Goal: Task Accomplishment & Management: Manage account settings

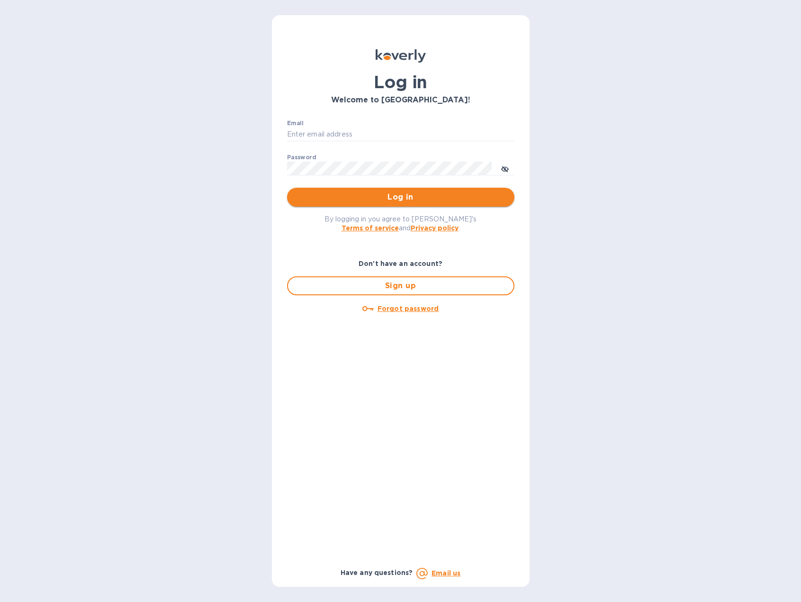
type input "janie@gamboainternational.com"
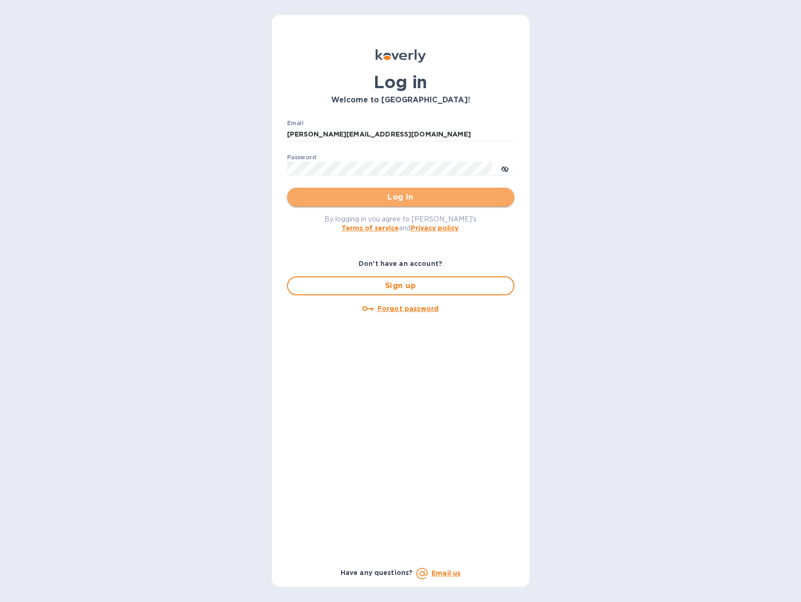
click at [388, 197] on span "Log in" at bounding box center [401, 196] width 212 height 11
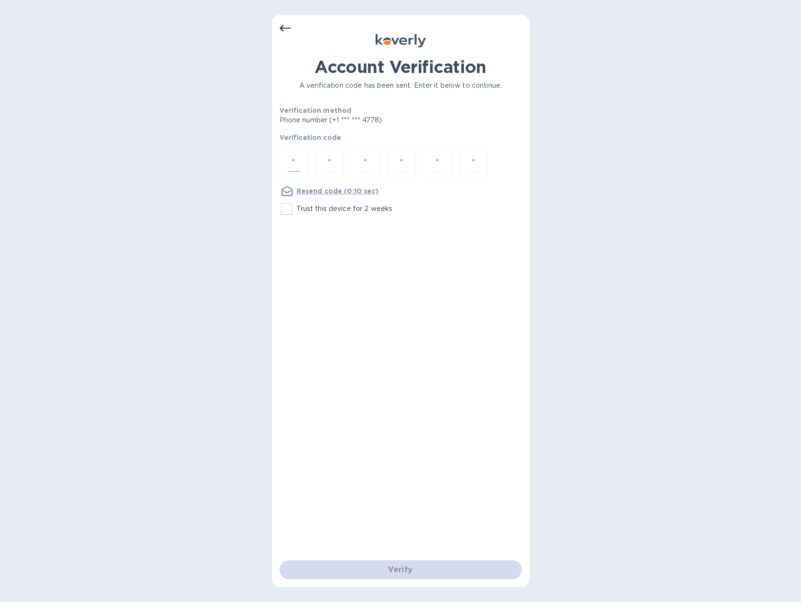
click at [289, 158] on input "number" at bounding box center [294, 163] width 12 height 18
type input "8"
type input "7"
type input "5"
type input "4"
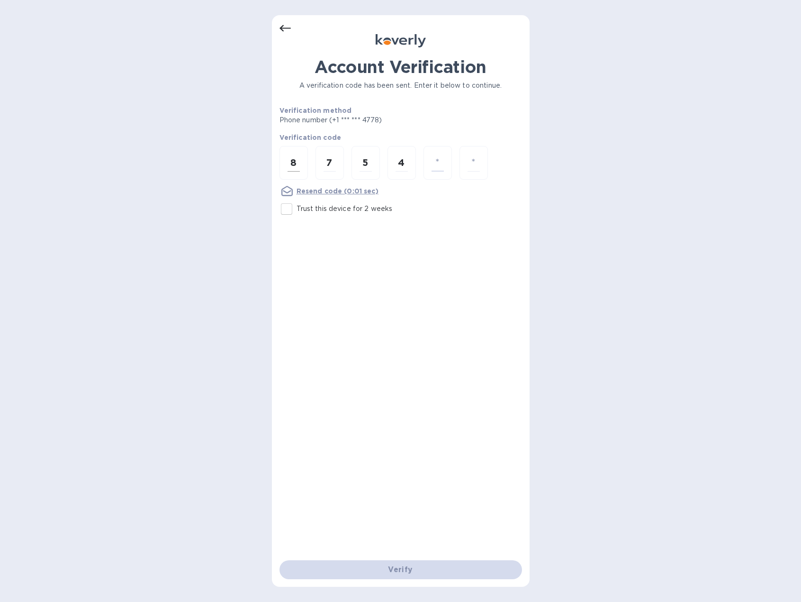
type input "1"
type input "5"
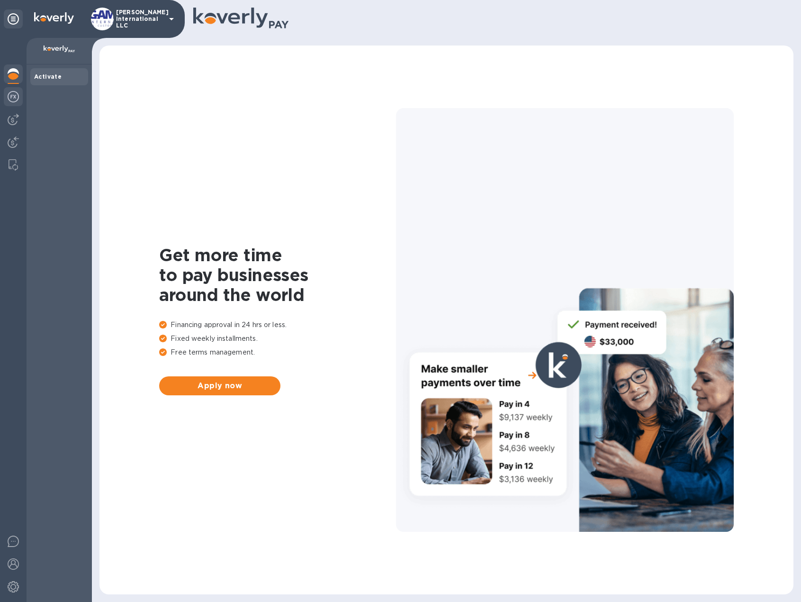
click at [9, 93] on img at bounding box center [13, 96] width 11 height 11
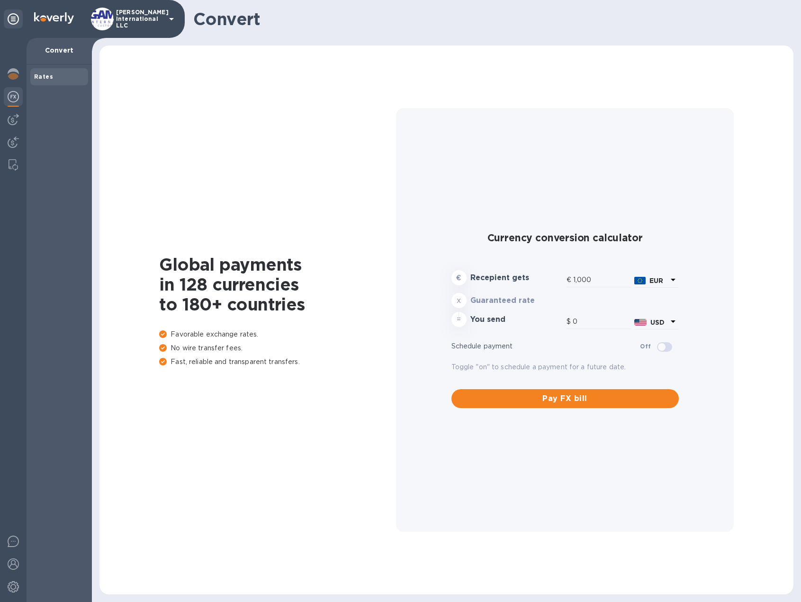
type input "1,185.72"
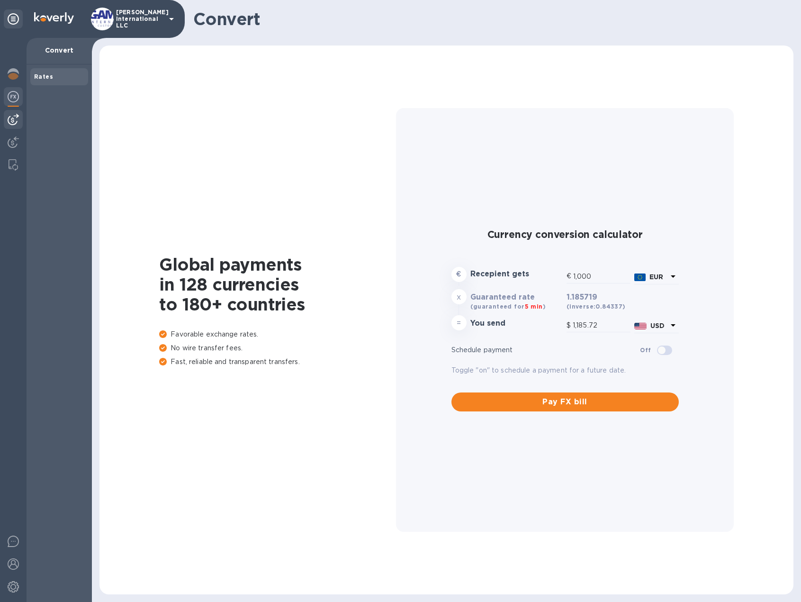
click at [9, 117] on img at bounding box center [13, 119] width 11 height 11
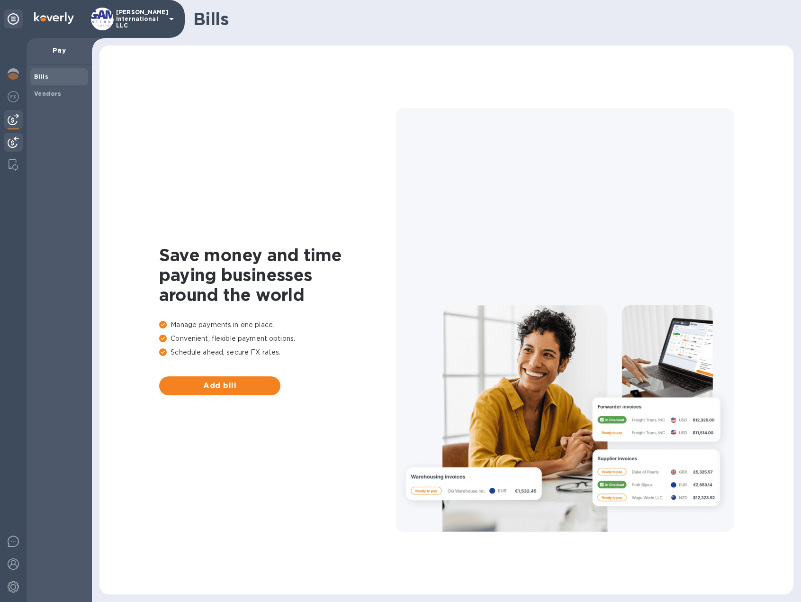
click at [13, 136] on img at bounding box center [13, 141] width 11 height 11
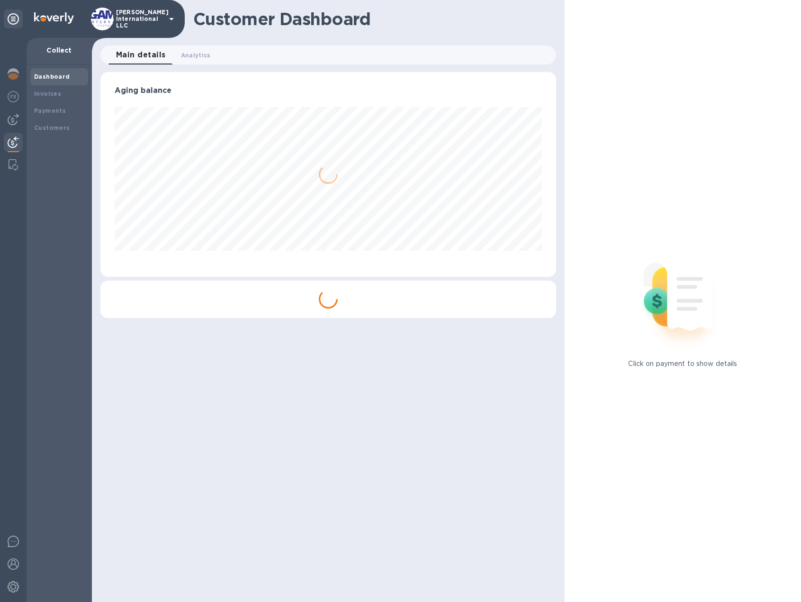
scroll to position [205, 456]
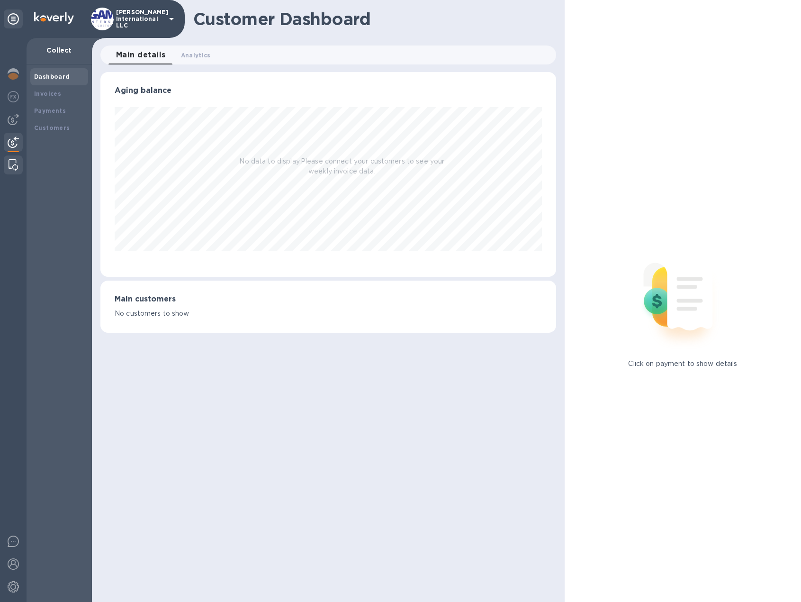
click at [15, 163] on img at bounding box center [13, 164] width 9 height 11
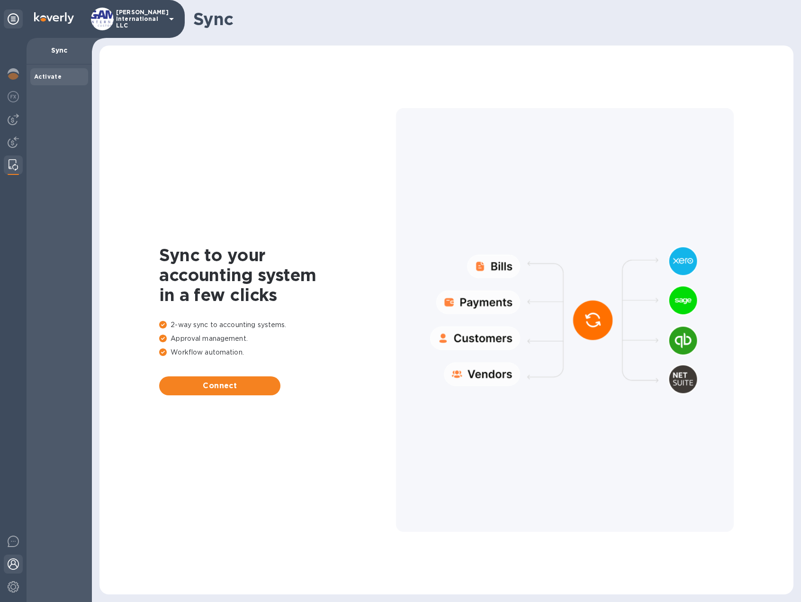
click at [13, 561] on img at bounding box center [13, 563] width 11 height 11
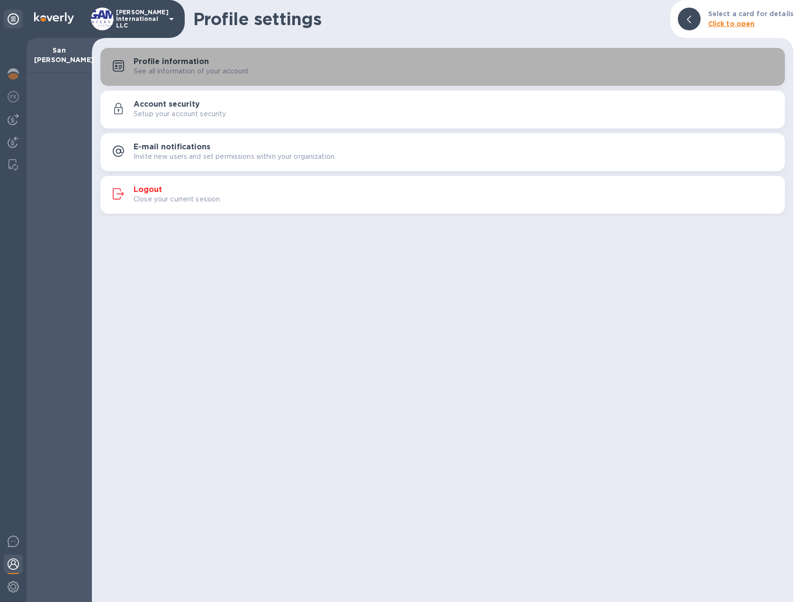
click at [179, 67] on p "See all information of your account" at bounding box center [192, 71] width 116 height 10
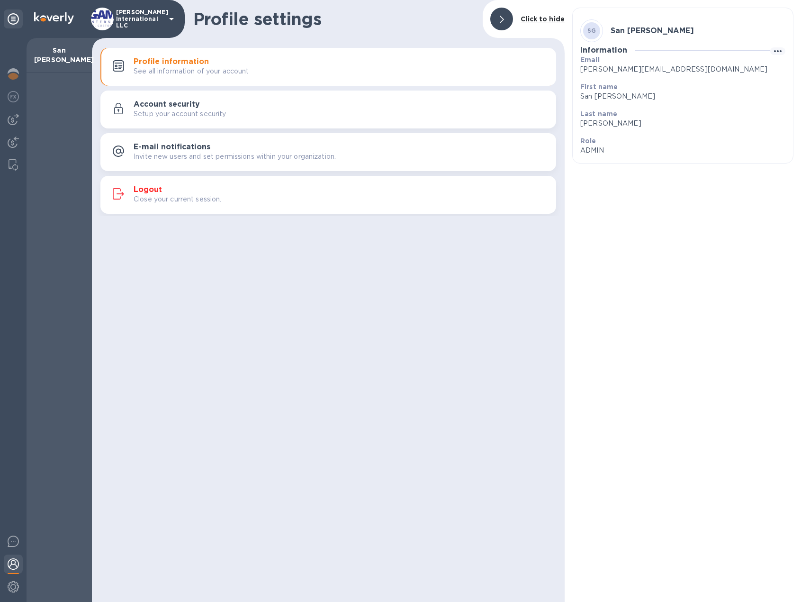
click at [170, 16] on icon at bounding box center [171, 18] width 11 height 11
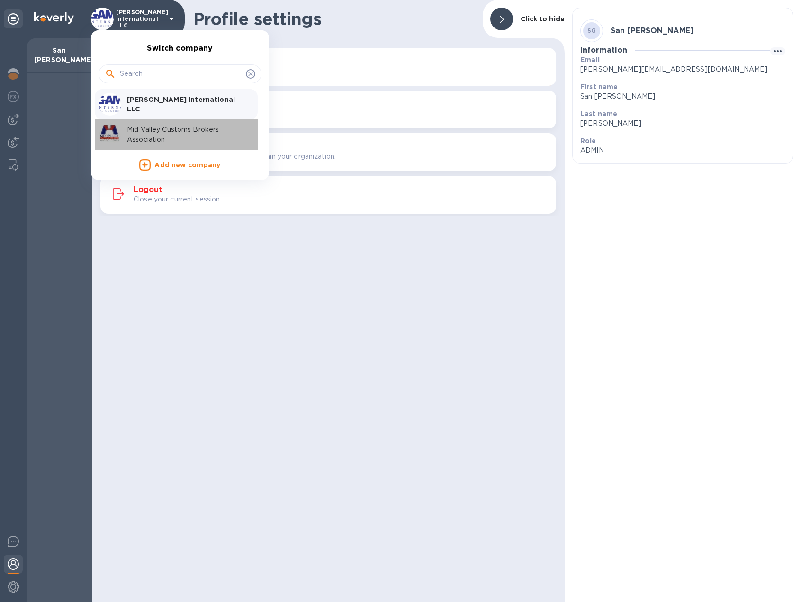
click at [153, 130] on p "Mid Valley Customs Brokers Association" at bounding box center [186, 135] width 119 height 20
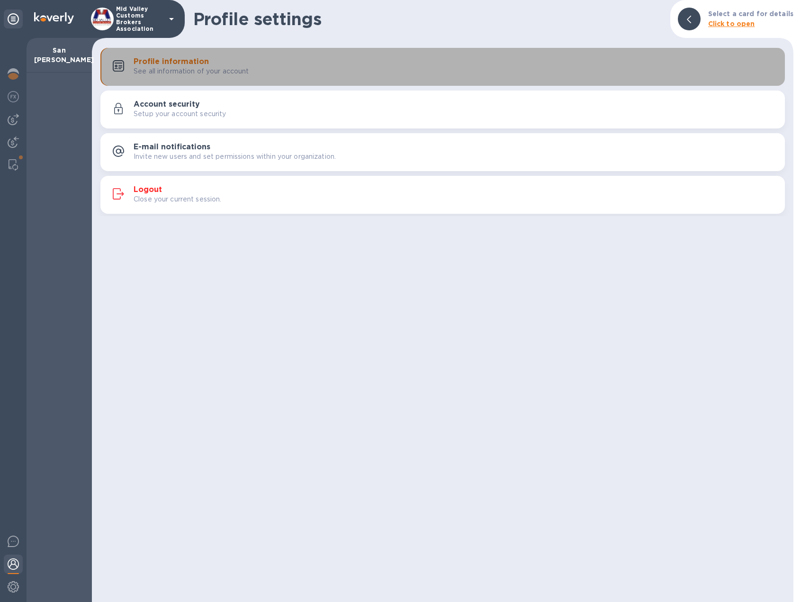
click at [201, 72] on p "See all information of your account" at bounding box center [192, 71] width 116 height 10
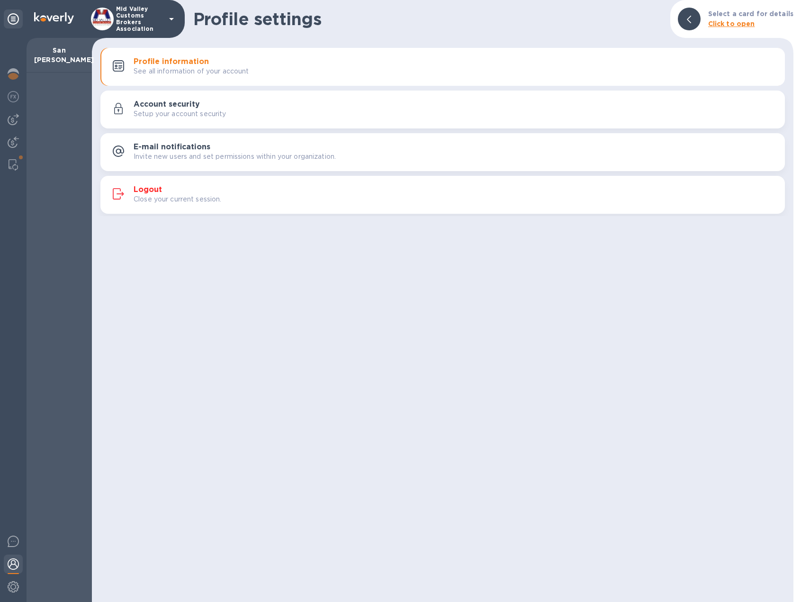
click at [195, 102] on h3 "Account security" at bounding box center [167, 104] width 66 height 9
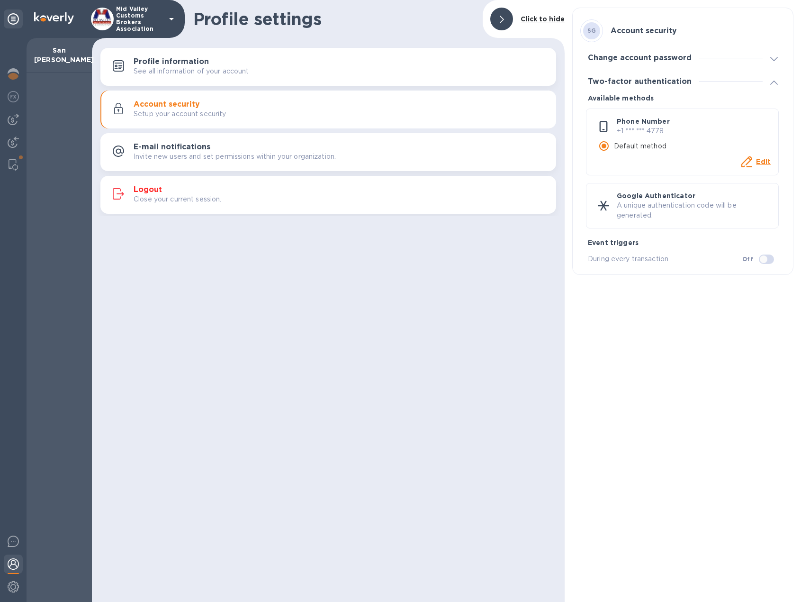
click at [189, 147] on h3 "E-mail notifications" at bounding box center [172, 147] width 77 height 9
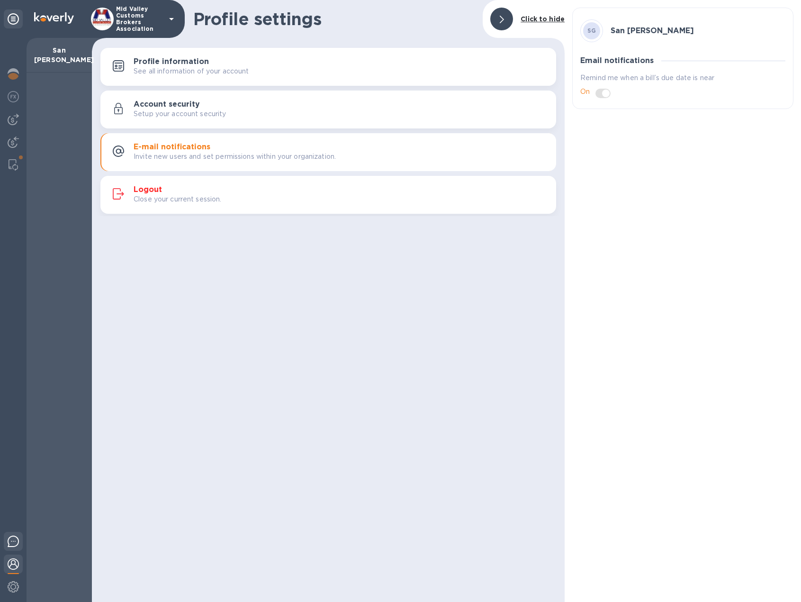
click at [11, 543] on img at bounding box center [13, 540] width 11 height 11
click at [12, 564] on img at bounding box center [13, 563] width 11 height 11
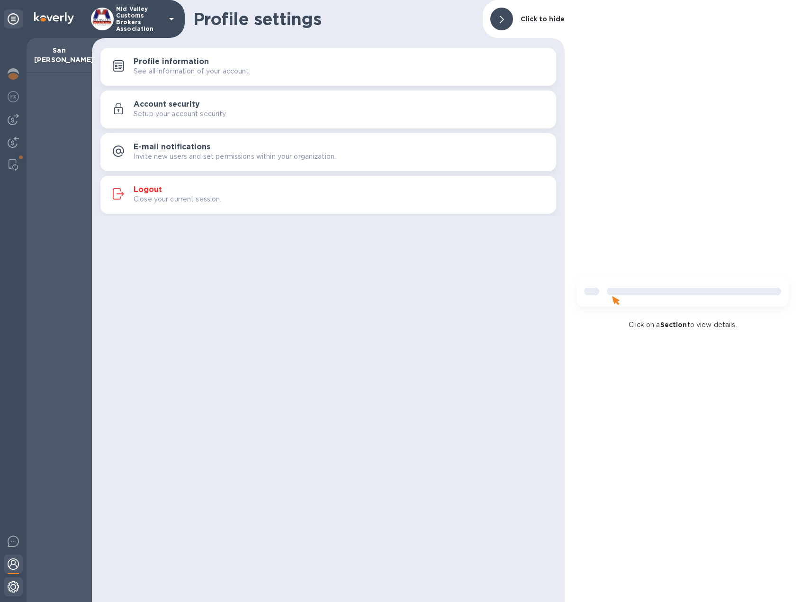
click at [12, 585] on img at bounding box center [13, 586] width 11 height 11
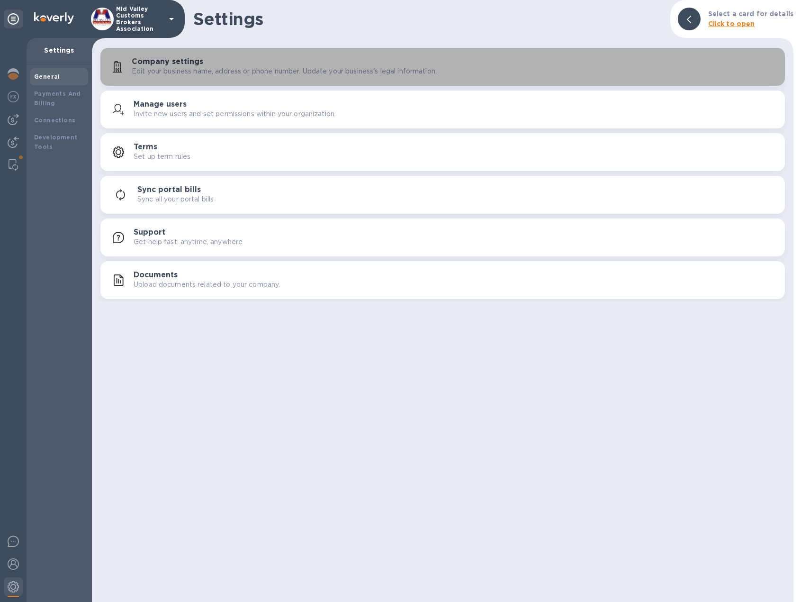
click at [173, 73] on p "Edit your business name, address or phone number. Update your business's legal …" at bounding box center [284, 71] width 305 height 10
